Goal: Book appointment/travel/reservation

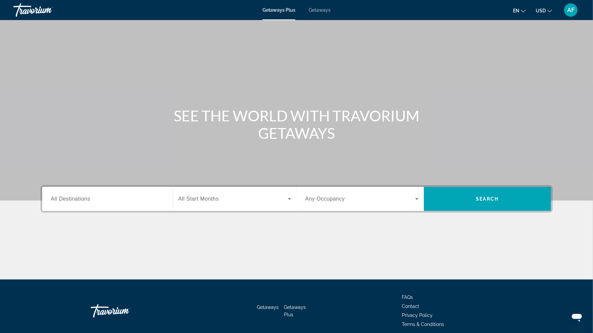
click at [317, 12] on span "Getaways" at bounding box center [320, 9] width 22 height 5
click at [127, 201] on input "Destination All Destinations" at bounding box center [107, 200] width 113 height 8
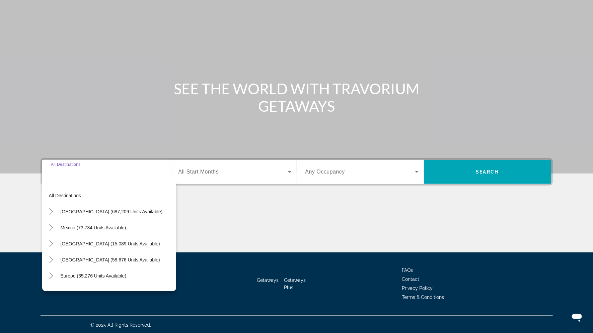
scroll to position [28, 0]
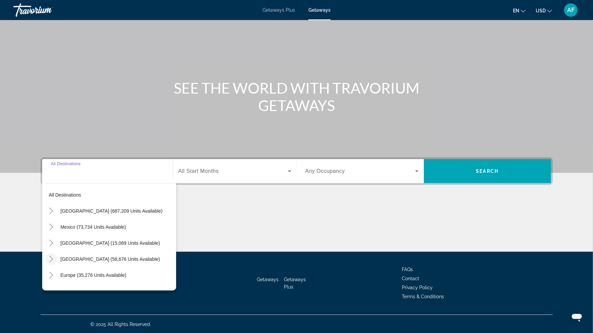
click at [54, 259] on icon "Toggle Caribbean & Atlantic Islands (58,676 units available)" at bounding box center [51, 259] width 7 height 7
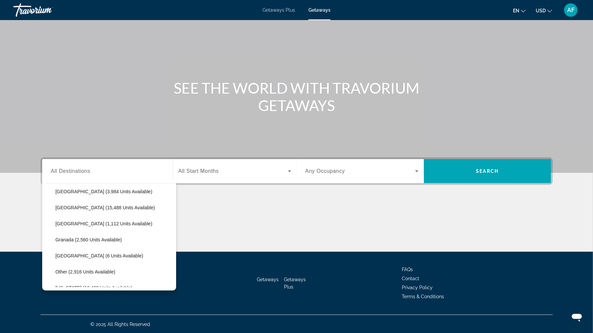
scroll to position [0, 0]
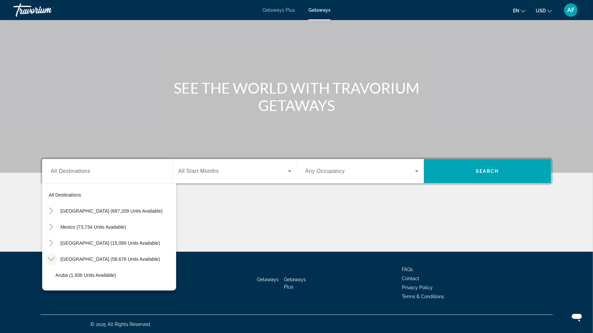
click at [584, 13] on div "Getaways Plus Getaways en English Español Français Italiano Português русский U…" at bounding box center [296, 9] width 593 height 17
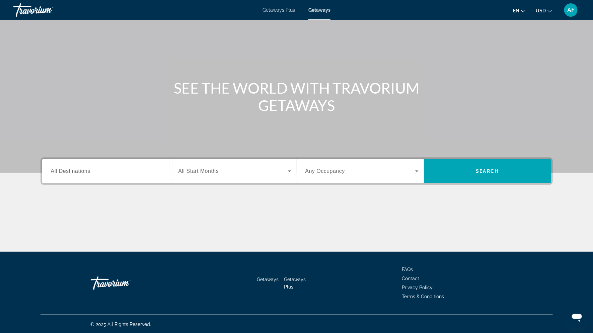
click at [239, 10] on div "Getaways Plus Getaways en English Español Français Italiano Português русский U…" at bounding box center [296, 9] width 593 height 17
